Goal: Task Accomplishment & Management: Use online tool/utility

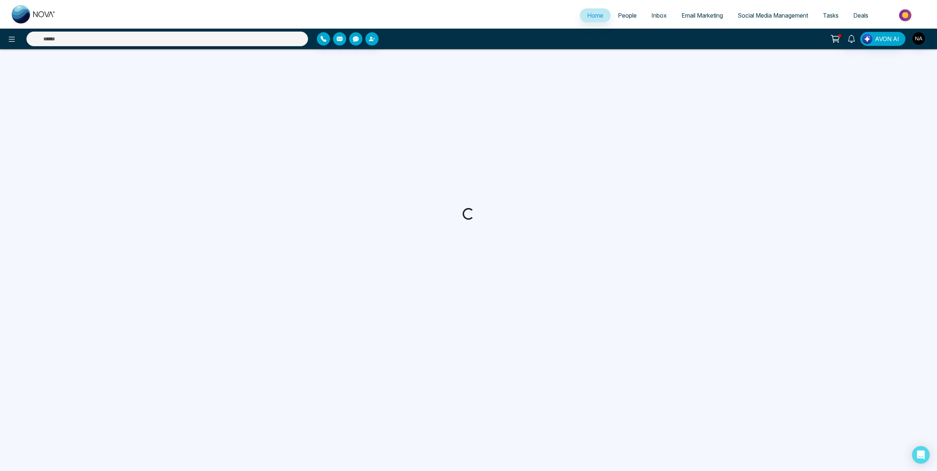
select select "*"
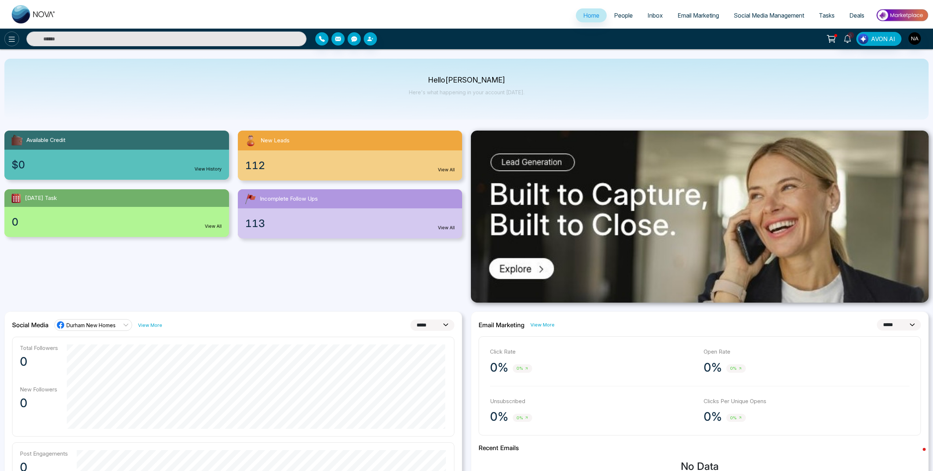
click at [8, 36] on icon at bounding box center [11, 39] width 9 height 9
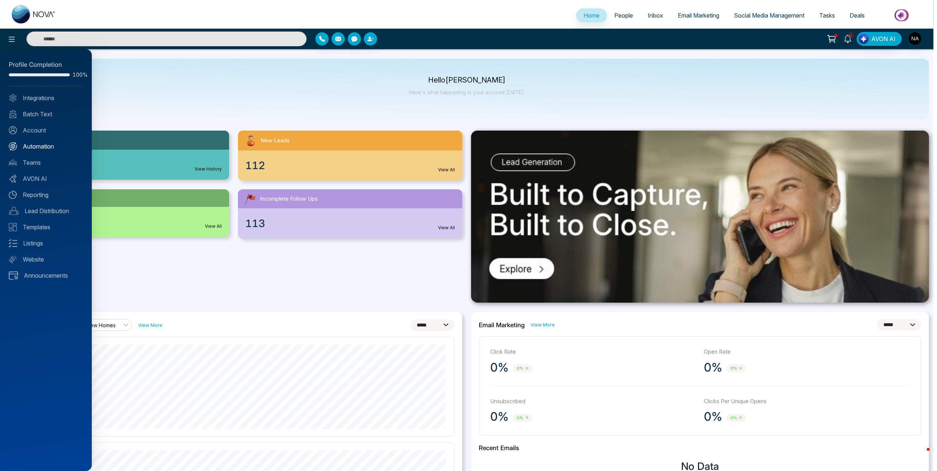
click at [33, 143] on link "Automation" at bounding box center [46, 146] width 74 height 9
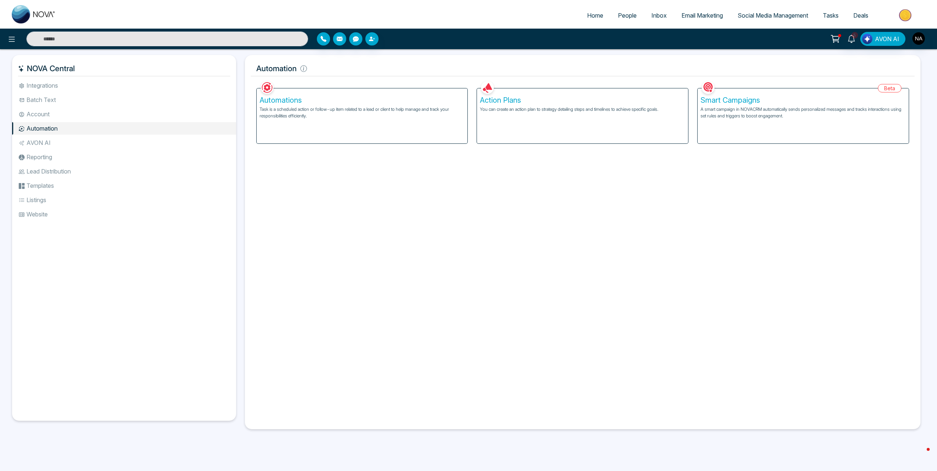
click at [283, 112] on p "Task is a scheduled action or follow-up item related to a lead or client to hel…" at bounding box center [362, 112] width 205 height 13
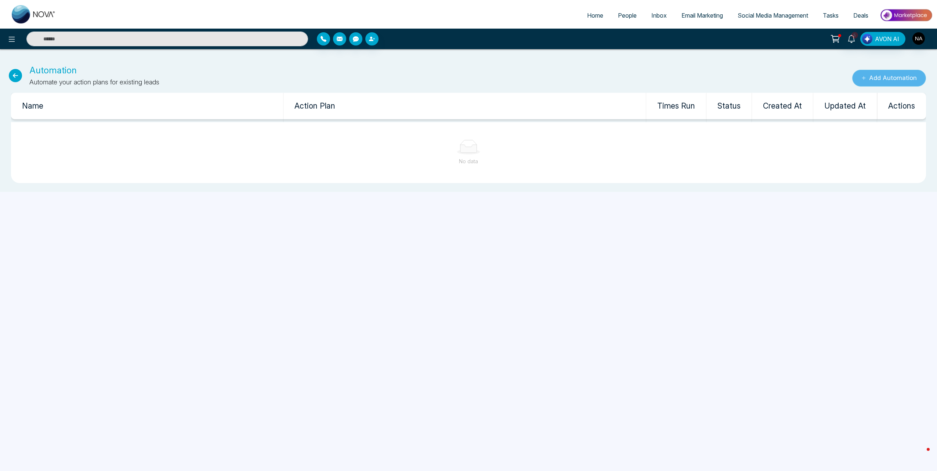
click at [879, 74] on button "Add Automation" at bounding box center [889, 78] width 74 height 17
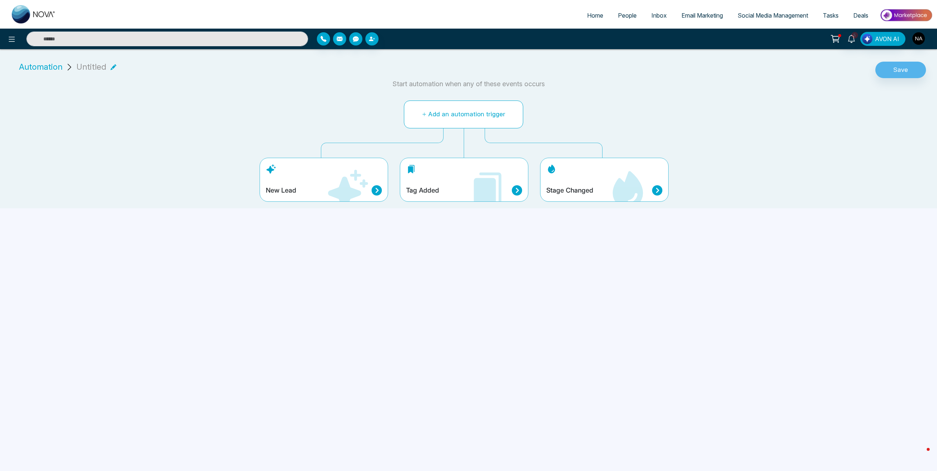
click at [457, 114] on button "Add an automation trigger" at bounding box center [463, 115] width 119 height 28
click at [301, 182] on div "New Lead" at bounding box center [324, 180] width 129 height 44
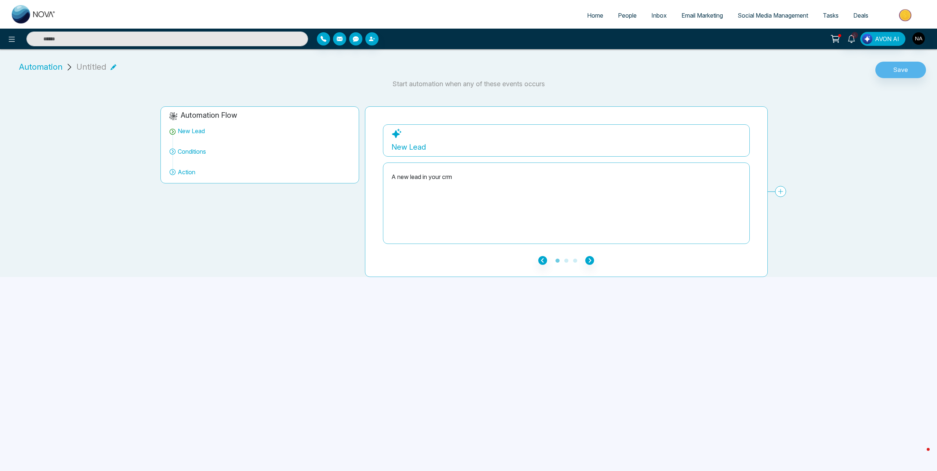
click at [595, 265] on div "**********" at bounding box center [566, 191] width 403 height 171
click at [588, 262] on icon "button" at bounding box center [589, 260] width 9 height 9
click at [542, 259] on icon "button" at bounding box center [542, 260] width 9 height 9
click at [782, 189] on icon at bounding box center [780, 191] width 11 height 11
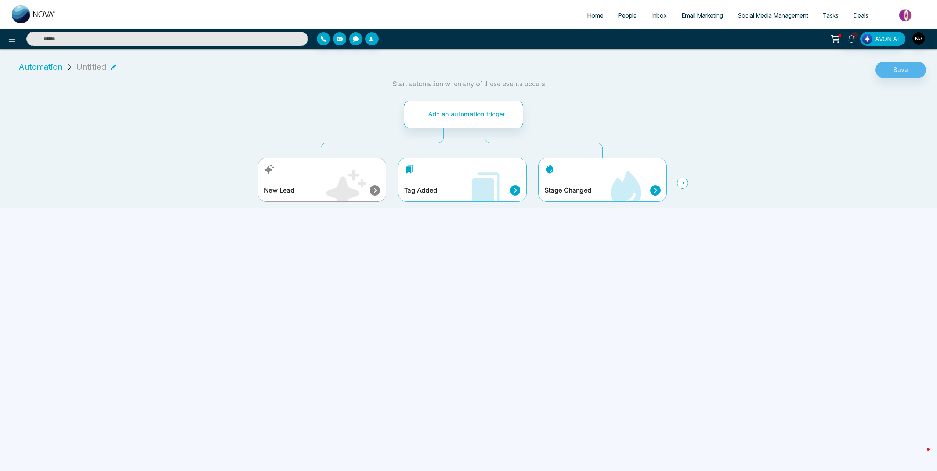
click at [368, 191] on div "New Lead" at bounding box center [322, 190] width 116 height 10
click at [106, 66] on div "Untitled" at bounding box center [96, 67] width 40 height 12
click at [113, 67] on icon at bounding box center [114, 67] width 6 height 6
click at [97, 68] on input "********" at bounding box center [95, 68] width 39 height 14
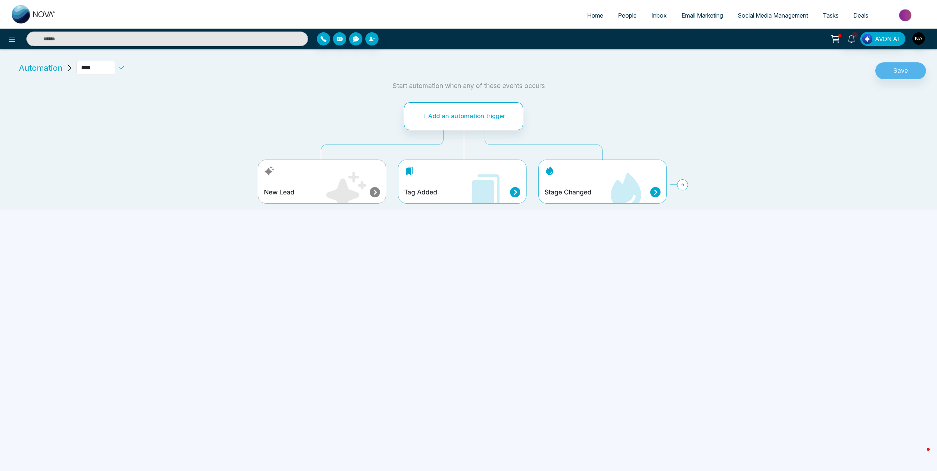
type input "****"
click at [191, 264] on div "Home People Inbox Email Marketing Social Media Management Tasks Deals 5 AVON AI…" at bounding box center [468, 235] width 937 height 471
click at [296, 192] on div "New Lead" at bounding box center [322, 192] width 116 height 10
click at [369, 195] on div "New Lead" at bounding box center [322, 192] width 116 height 10
click at [373, 195] on icon at bounding box center [375, 192] width 10 height 10
